Goal: Information Seeking & Learning: Learn about a topic

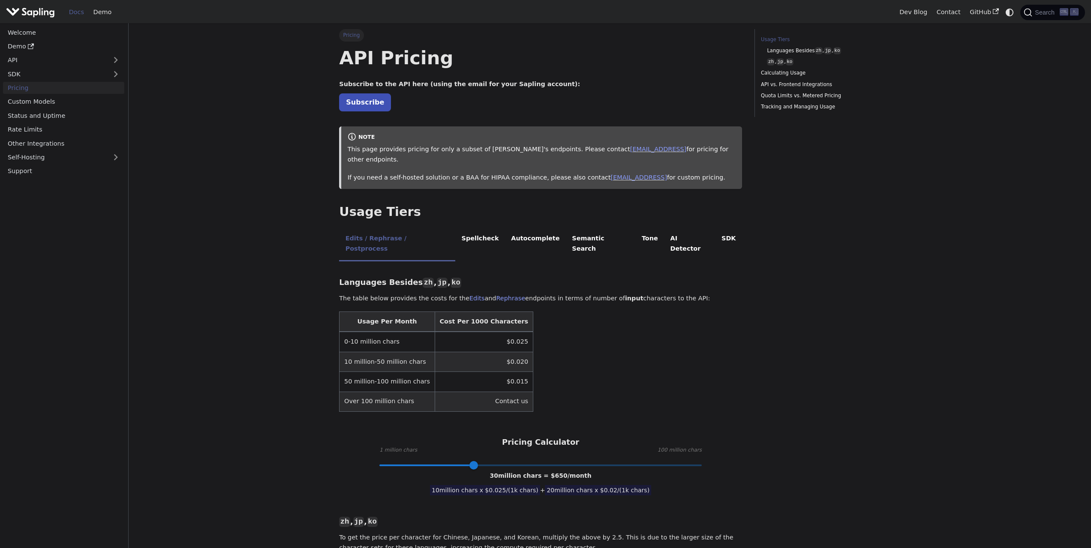
drag, startPoint x: 899, startPoint y: 262, endPoint x: 901, endPoint y: 132, distance: 129.9
drag, startPoint x: 345, startPoint y: 321, endPoint x: 398, endPoint y: 322, distance: 52.7
click at [398, 332] on td "0-10 million chars" at bounding box center [386, 342] width 95 height 20
click at [672, 363] on table "Usage Per Month Cost Per 1000 Characters 0-10 million chars $0.025 10 million-5…" at bounding box center [540, 362] width 403 height 100
click at [664, 228] on li "AI Detector" at bounding box center [689, 245] width 51 height 34
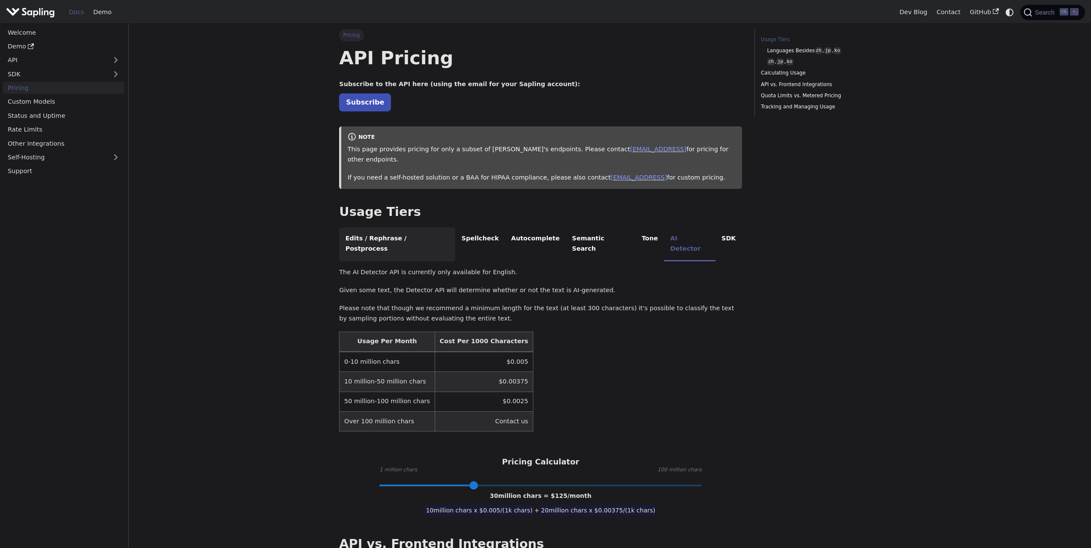
click at [375, 228] on li "Edits / Rephrase / Postprocess" at bounding box center [397, 245] width 116 height 34
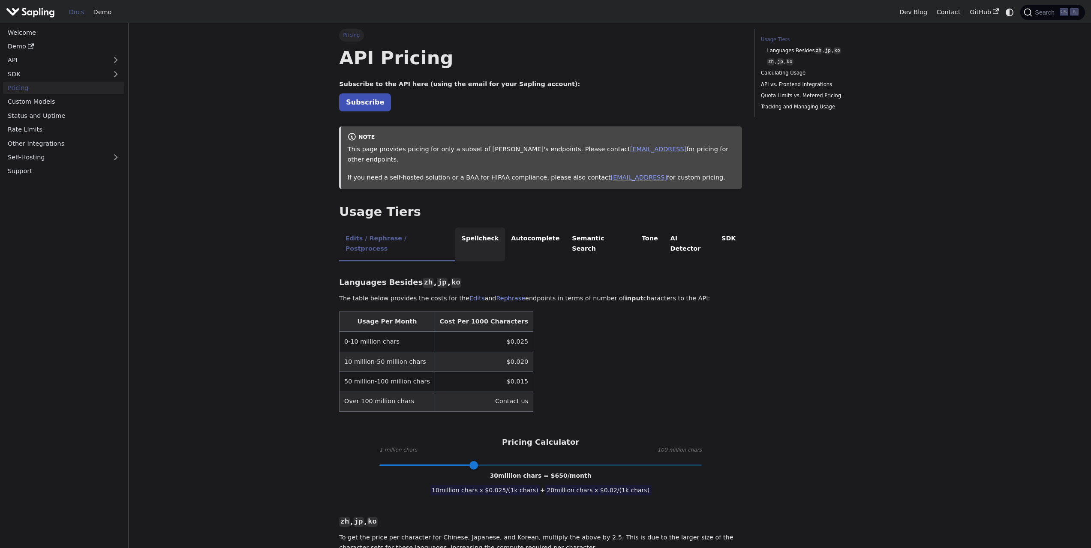
click at [465, 231] on li "Spellcheck" at bounding box center [480, 245] width 50 height 34
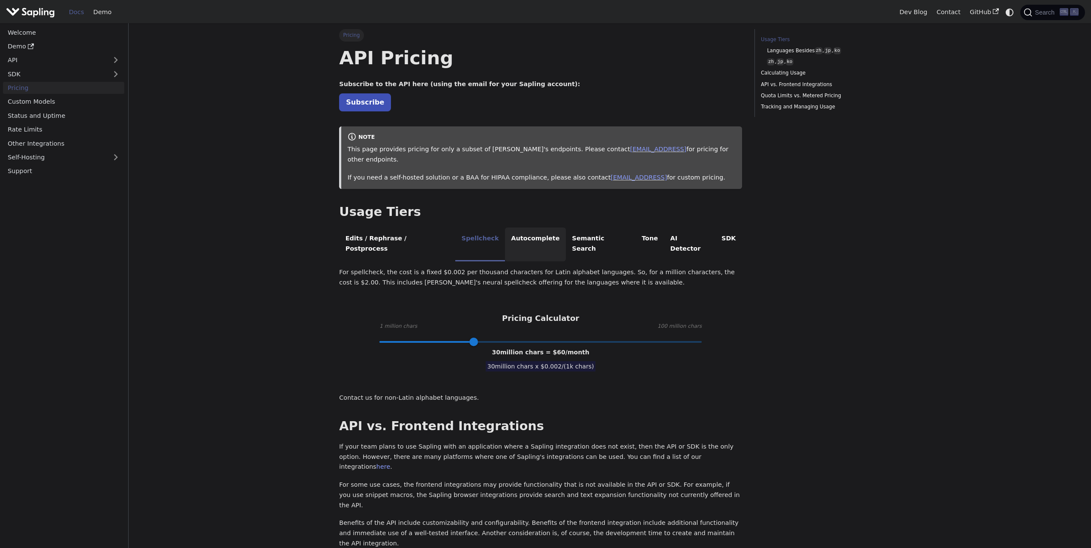
click at [513, 232] on li "Autocomplete" at bounding box center [535, 245] width 61 height 34
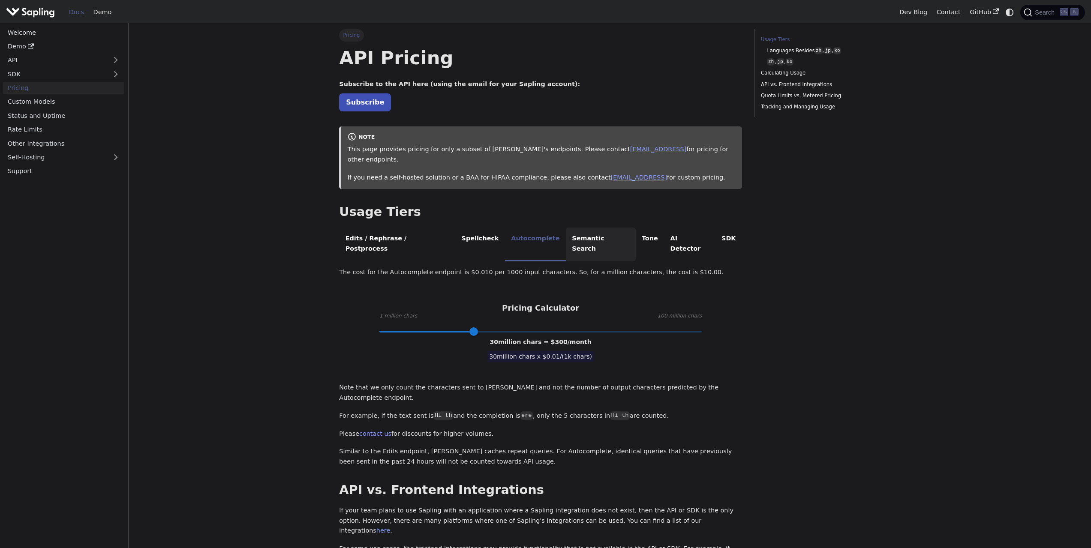
click at [573, 228] on li "Semantic Search" at bounding box center [601, 245] width 70 height 34
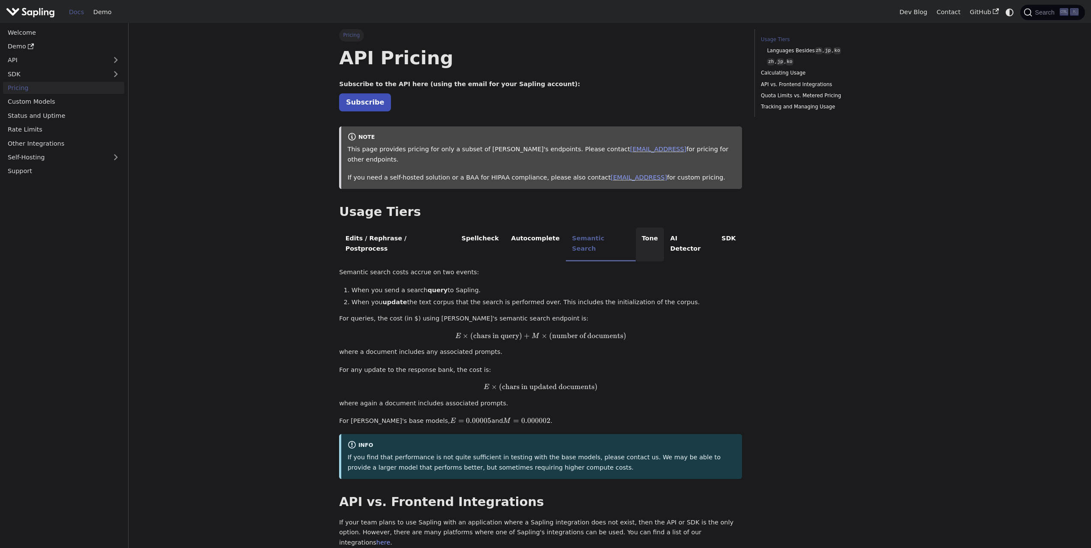
click at [636, 228] on li "Tone" at bounding box center [650, 245] width 29 height 34
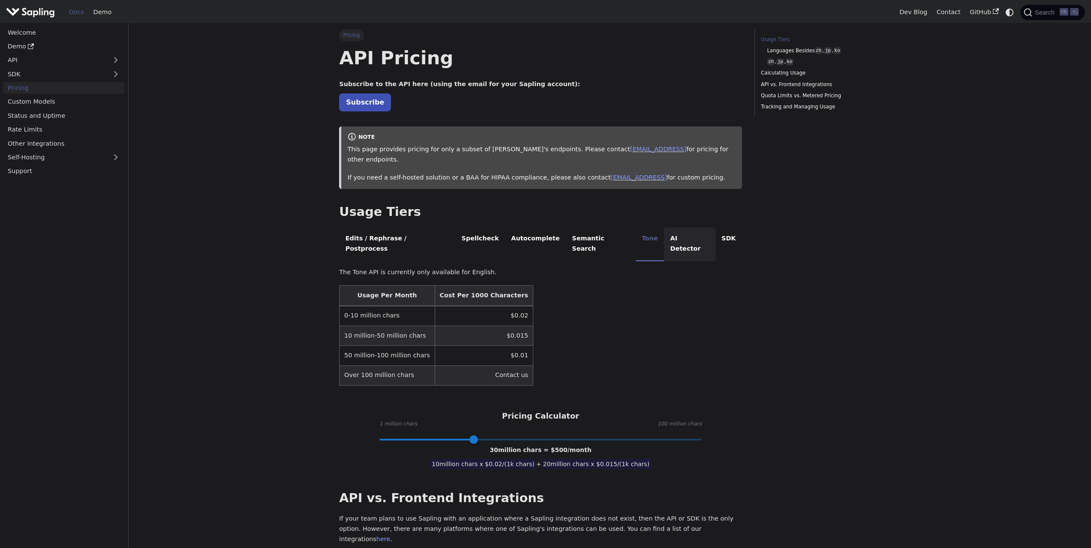
click at [664, 228] on li "AI Detector" at bounding box center [689, 245] width 51 height 34
